Goal: Learn about a topic

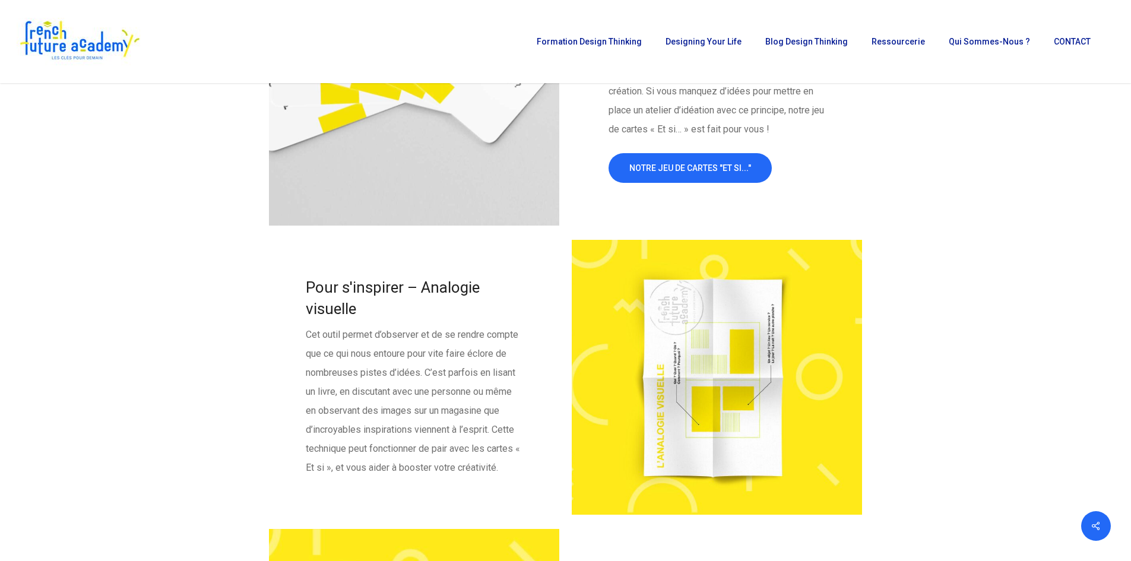
scroll to position [2172, 0]
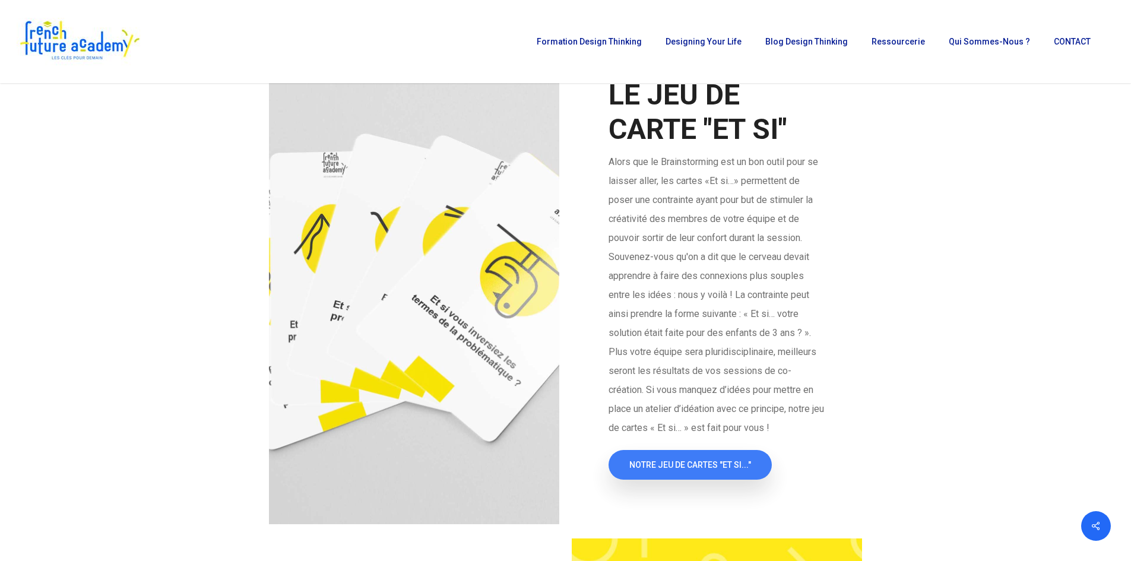
click at [664, 471] on span "NOTRE JEU DE CARTES "ET SI..."" at bounding box center [690, 465] width 122 height 12
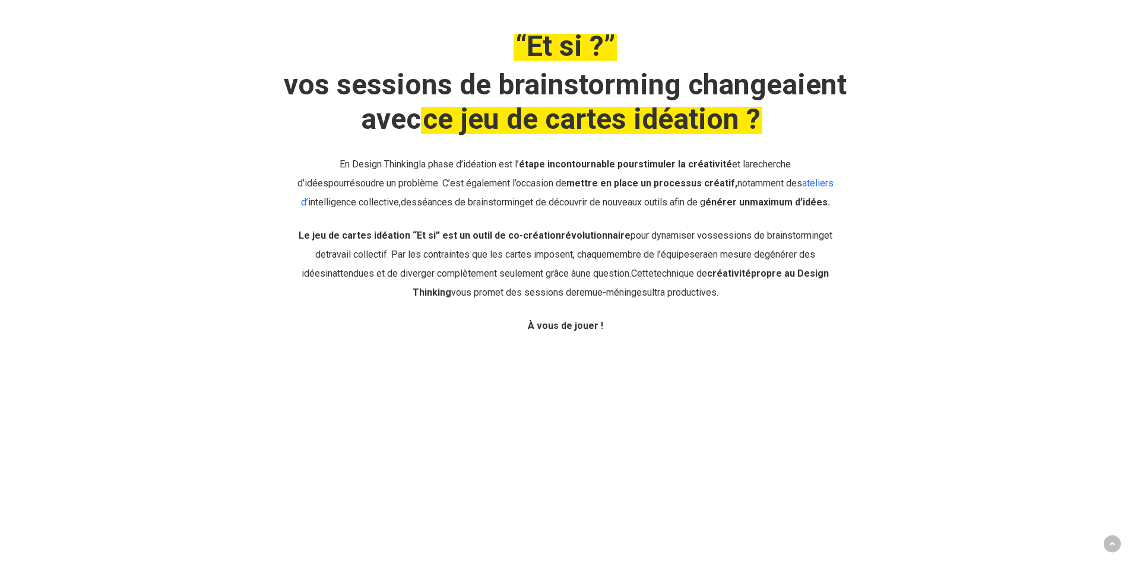
scroll to position [415, 0]
